Goal: Find specific page/section: Find specific page/section

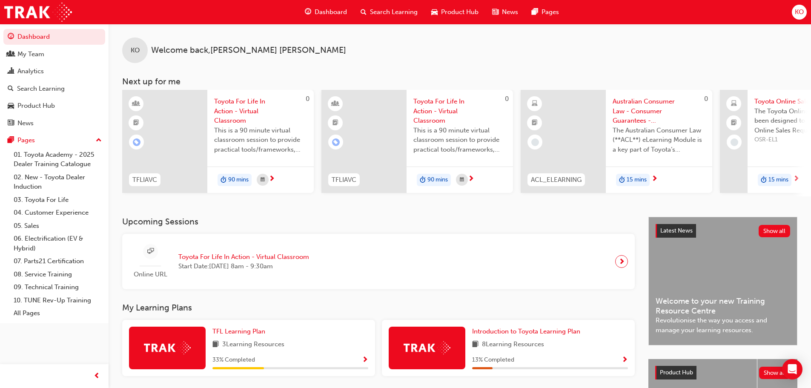
drag, startPoint x: 463, startPoint y: 71, endPoint x: 440, endPoint y: 69, distance: 23.1
click at [463, 71] on div "KO Welcome back , [PERSON_NAME] Next up for me 0 TFLIAVC Toyota For Life In Act…" at bounding box center [460, 110] width 702 height 172
click at [49, 59] on div "My Team" at bounding box center [54, 54] width 93 height 11
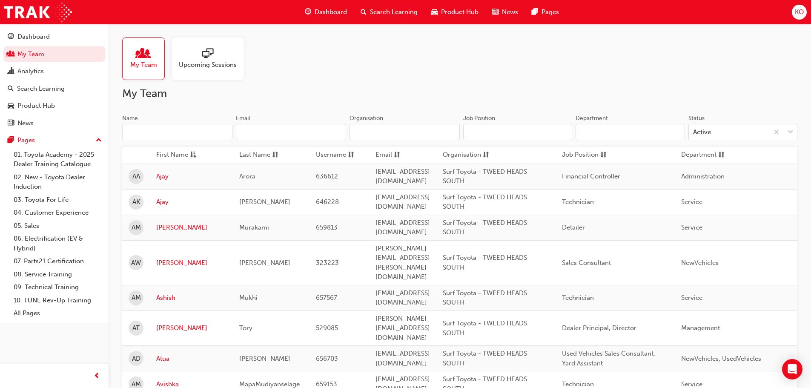
click at [197, 62] on span "Upcoming Sessions" at bounding box center [208, 65] width 58 height 10
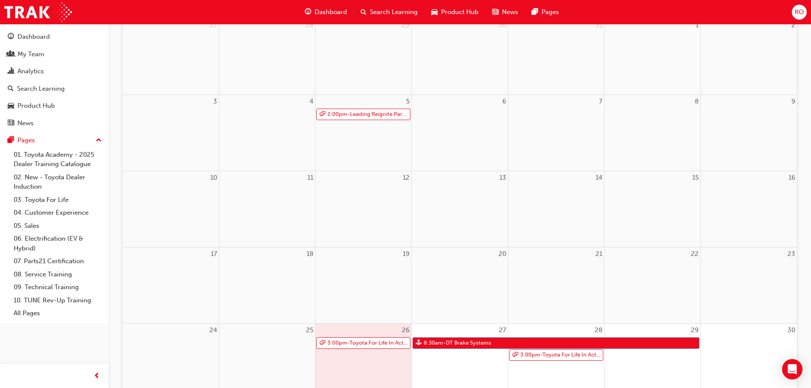
scroll to position [213, 0]
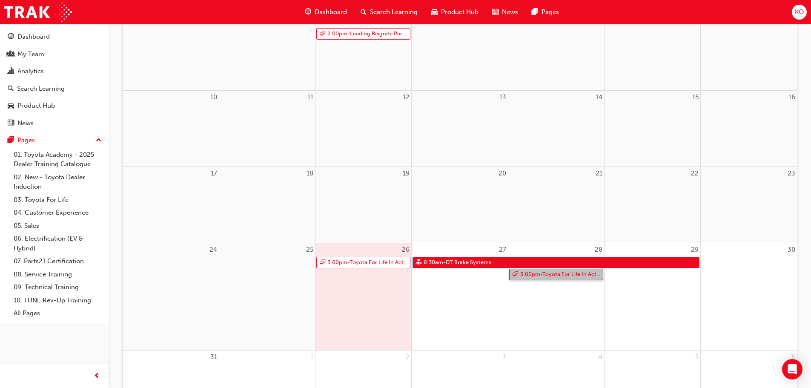
click at [535, 273] on link "3:00pm - Toyota For Life In Action - Virtual Classroom" at bounding box center [556, 274] width 94 height 11
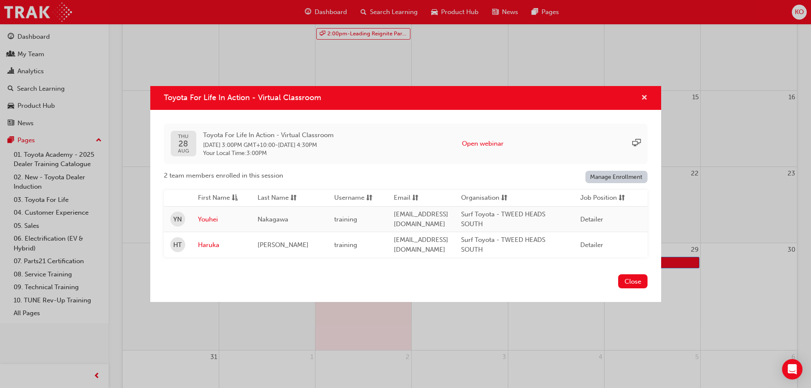
click at [644, 97] on span "cross-icon" at bounding box center [644, 99] width 6 height 8
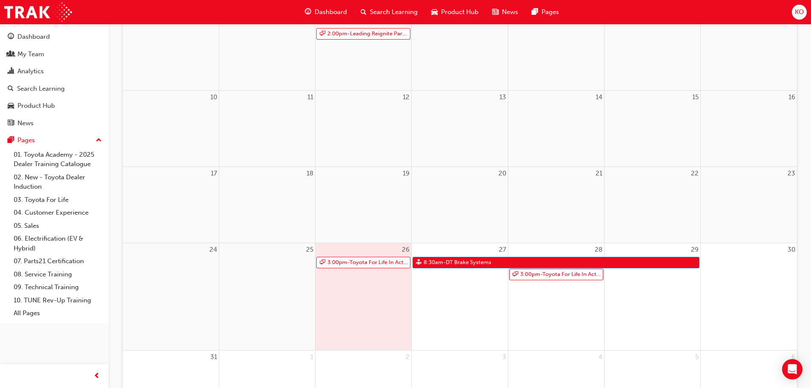
click at [698, 53] on div "8" at bounding box center [652, 52] width 96 height 76
